Goal: Book appointment/travel/reservation

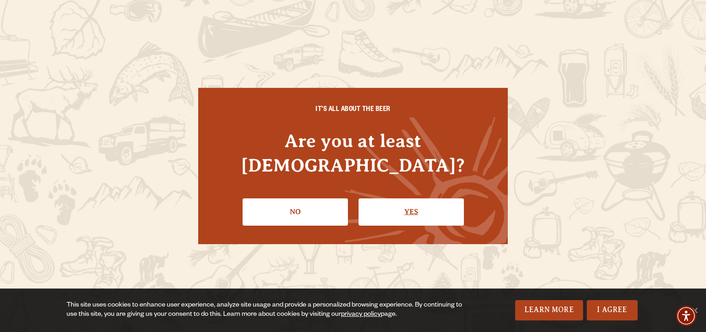
drag, startPoint x: 408, startPoint y: 204, endPoint x: 404, endPoint y: 201, distance: 5.2
click at [407, 204] on link "Yes" at bounding box center [411, 211] width 105 height 27
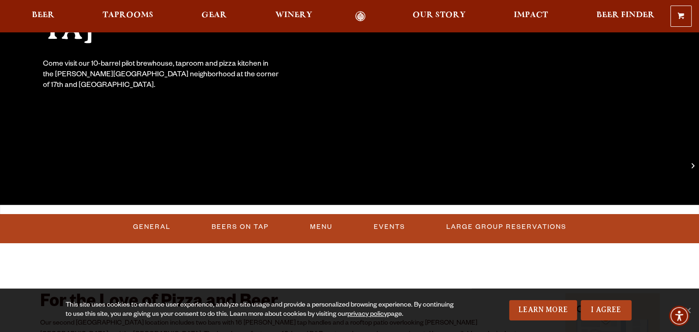
scroll to position [231, 0]
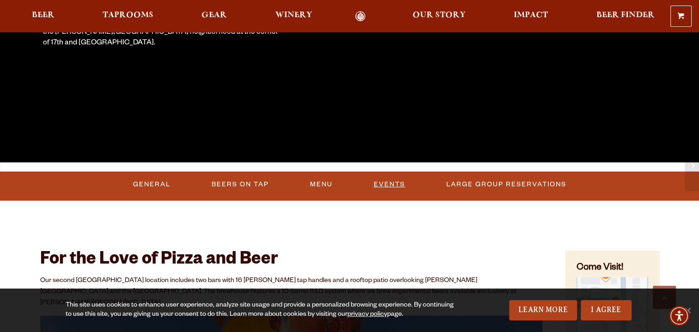
click at [392, 184] on link "Events" at bounding box center [389, 184] width 39 height 21
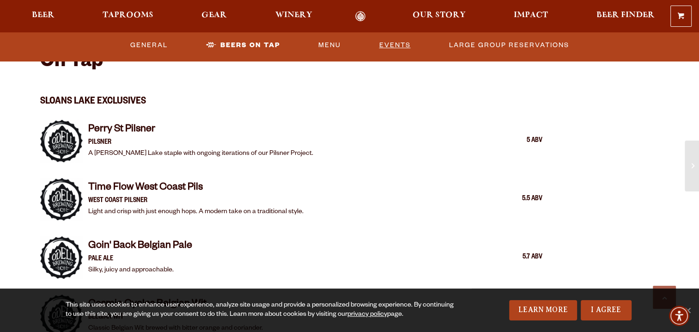
scroll to position [497, 0]
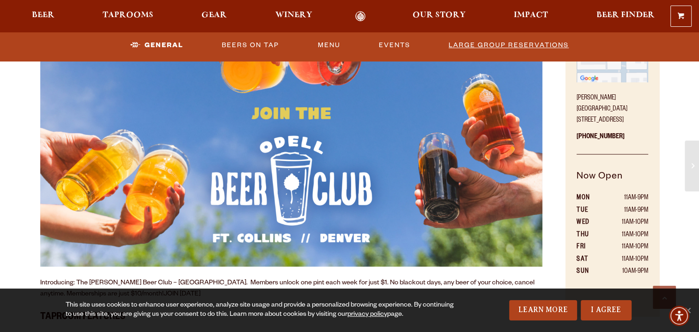
click at [503, 43] on link "Large Group Reservations" at bounding box center [509, 45] width 128 height 21
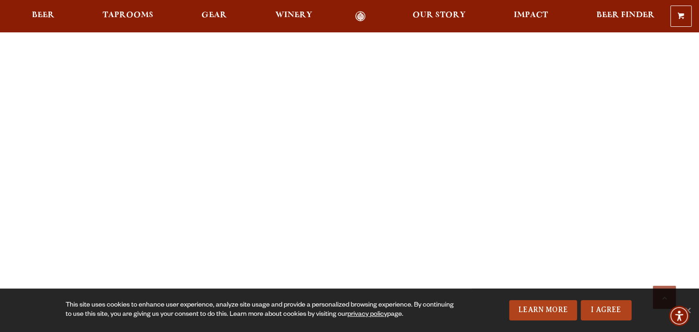
scroll to position [1148, 0]
click at [605, 311] on link "I Agree" at bounding box center [606, 310] width 51 height 20
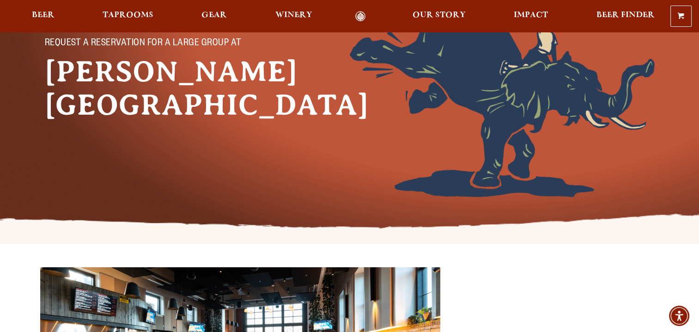
scroll to position [0, 0]
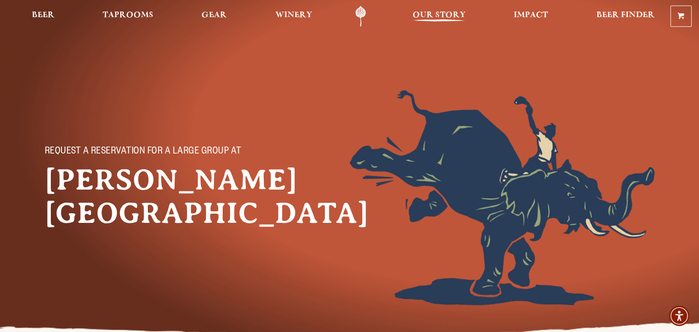
click at [444, 16] on span "Our Story" at bounding box center [439, 15] width 53 height 7
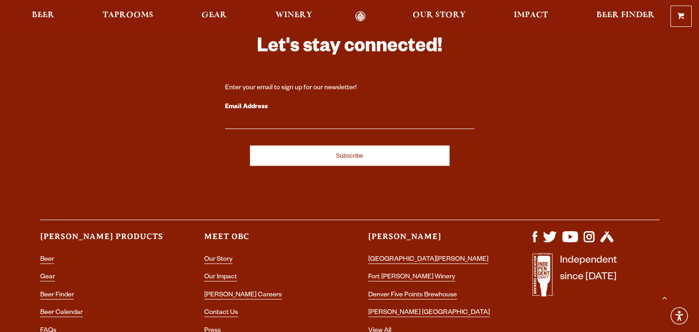
scroll to position [2234, 0]
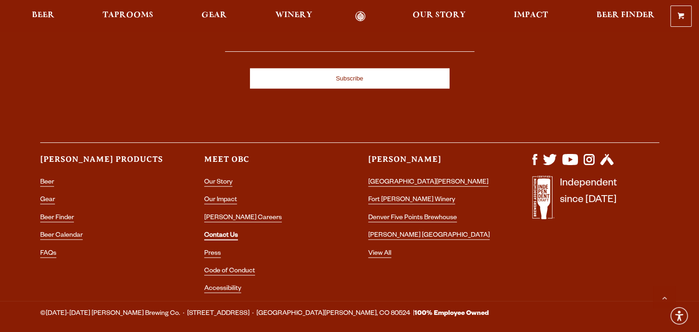
click at [226, 232] on link "Contact Us" at bounding box center [221, 236] width 34 height 8
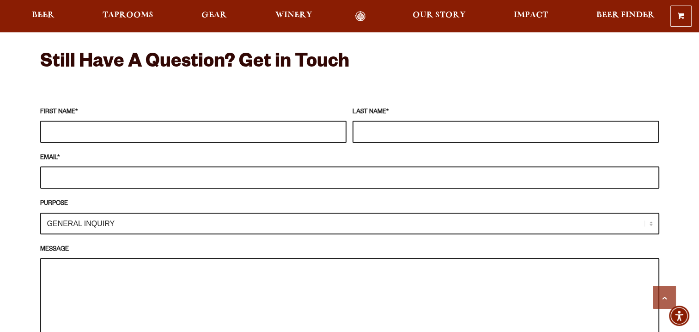
scroll to position [847, 0]
